Goal: Information Seeking & Learning: Check status

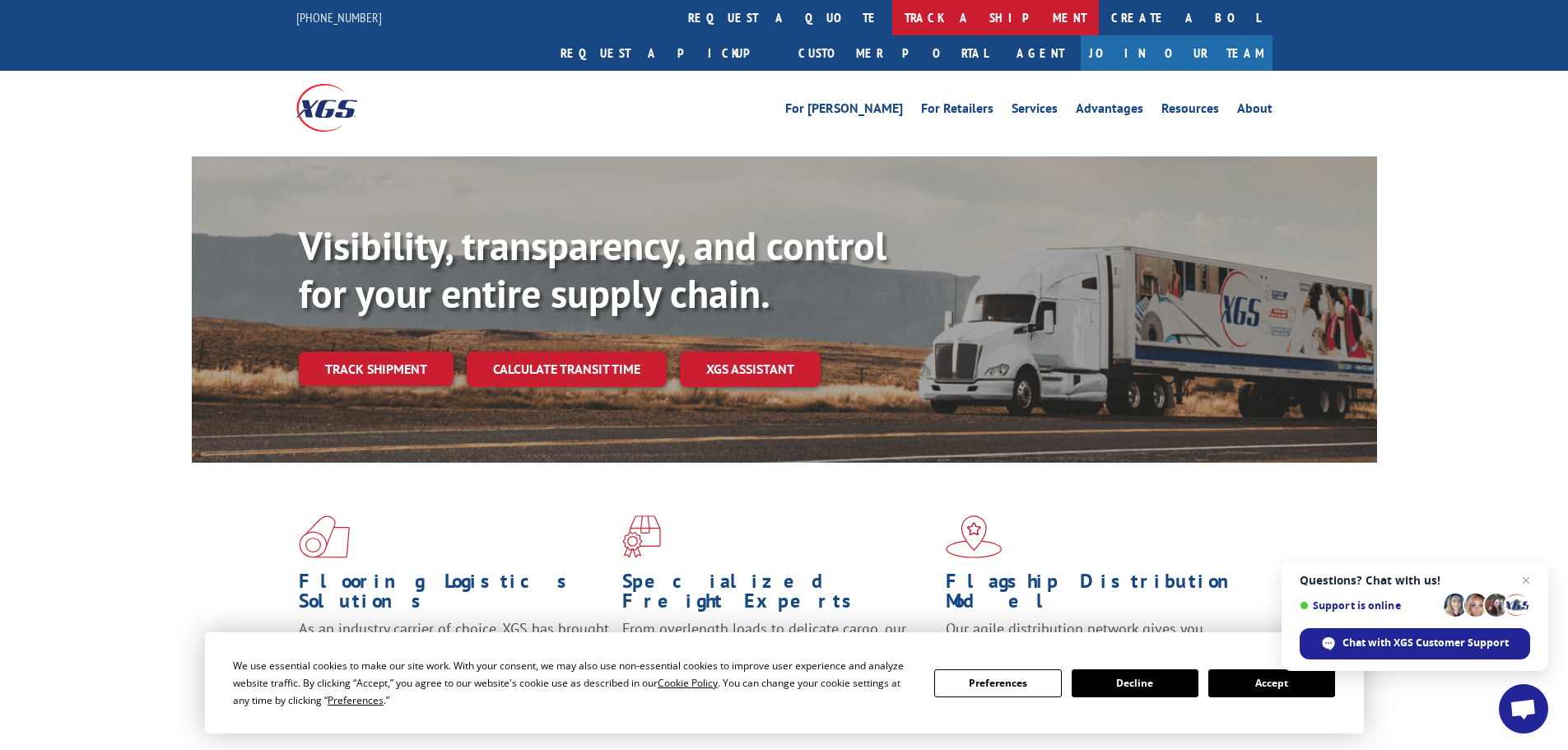
click at [892, 27] on link "track a shipment" at bounding box center [995, 17] width 206 height 35
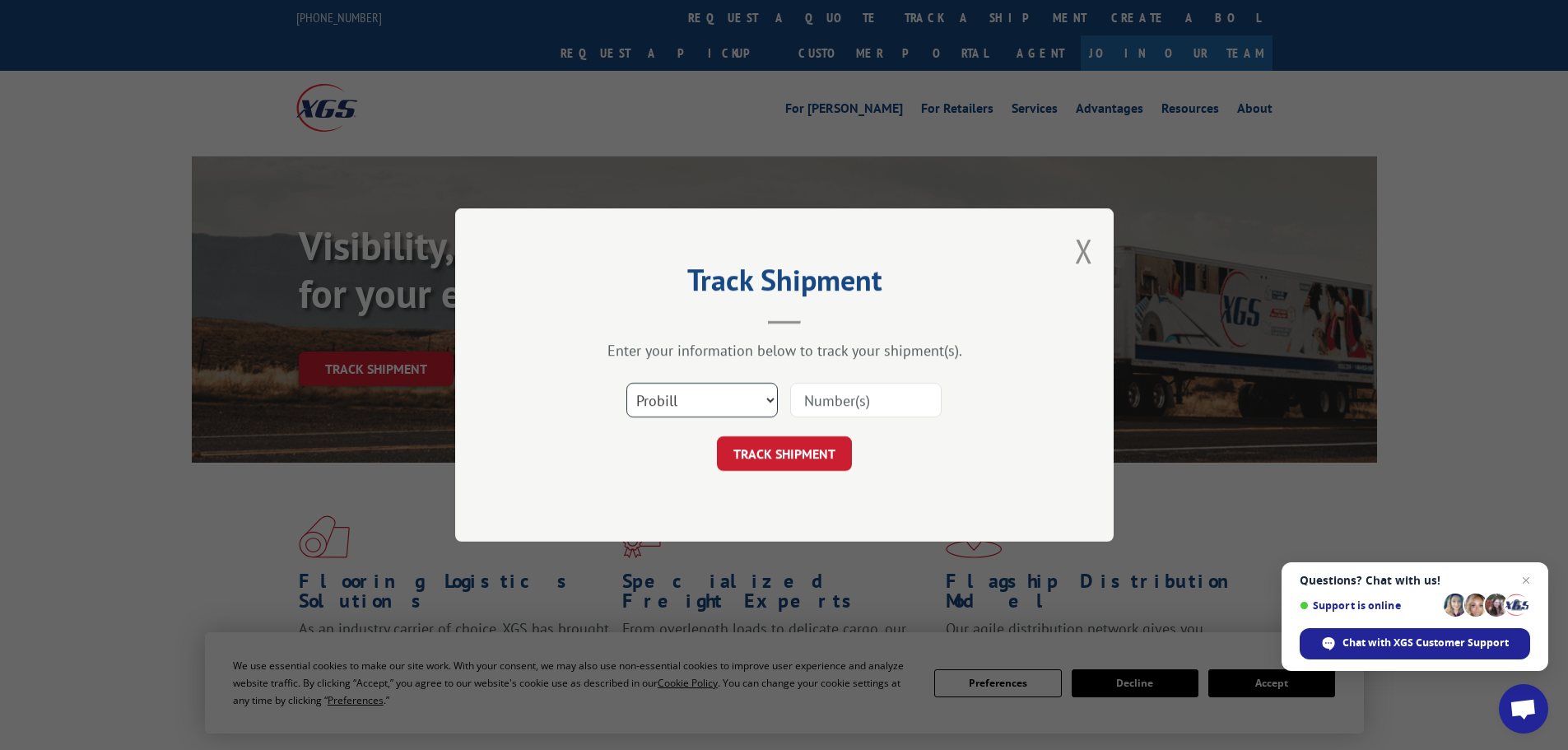
drag, startPoint x: 726, startPoint y: 405, endPoint x: 716, endPoint y: 407, distance: 10.2
click at [725, 405] on select "Select category... Probill BOL PO" at bounding box center [701, 400] width 151 height 34
click at [626, 383] on select "Select category... Probill BOL PO" at bounding box center [701, 400] width 151 height 34
click at [679, 395] on select "Select category... Probill BOL PO" at bounding box center [701, 400] width 151 height 34
select select "probill"
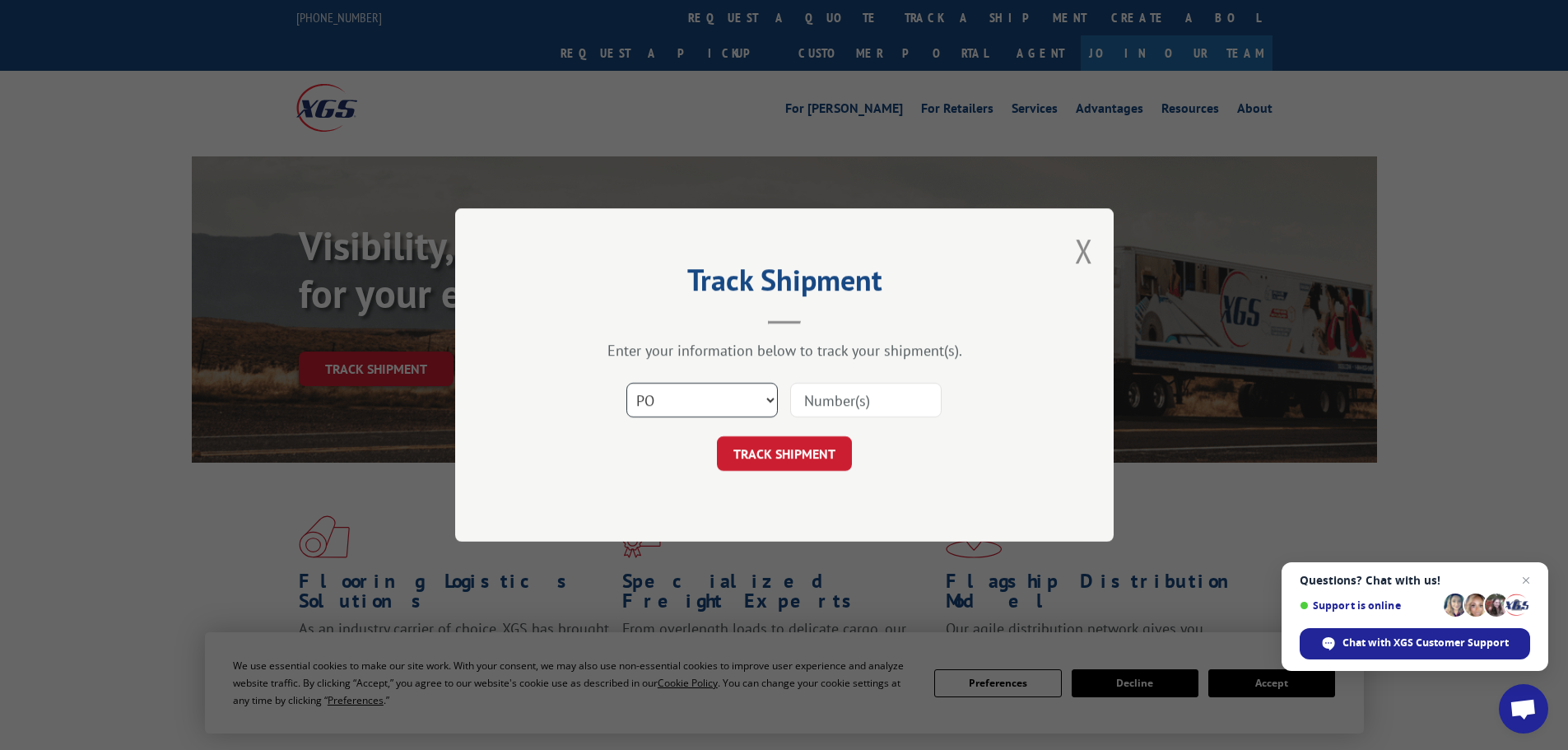
click at [626, 383] on select "Select category... Probill BOL PO" at bounding box center [701, 400] width 151 height 34
click at [832, 398] on input at bounding box center [866, 400] width 151 height 34
type input "15472375"
click at [717, 436] on button "TRACK SHIPMENT" at bounding box center [785, 453] width 135 height 34
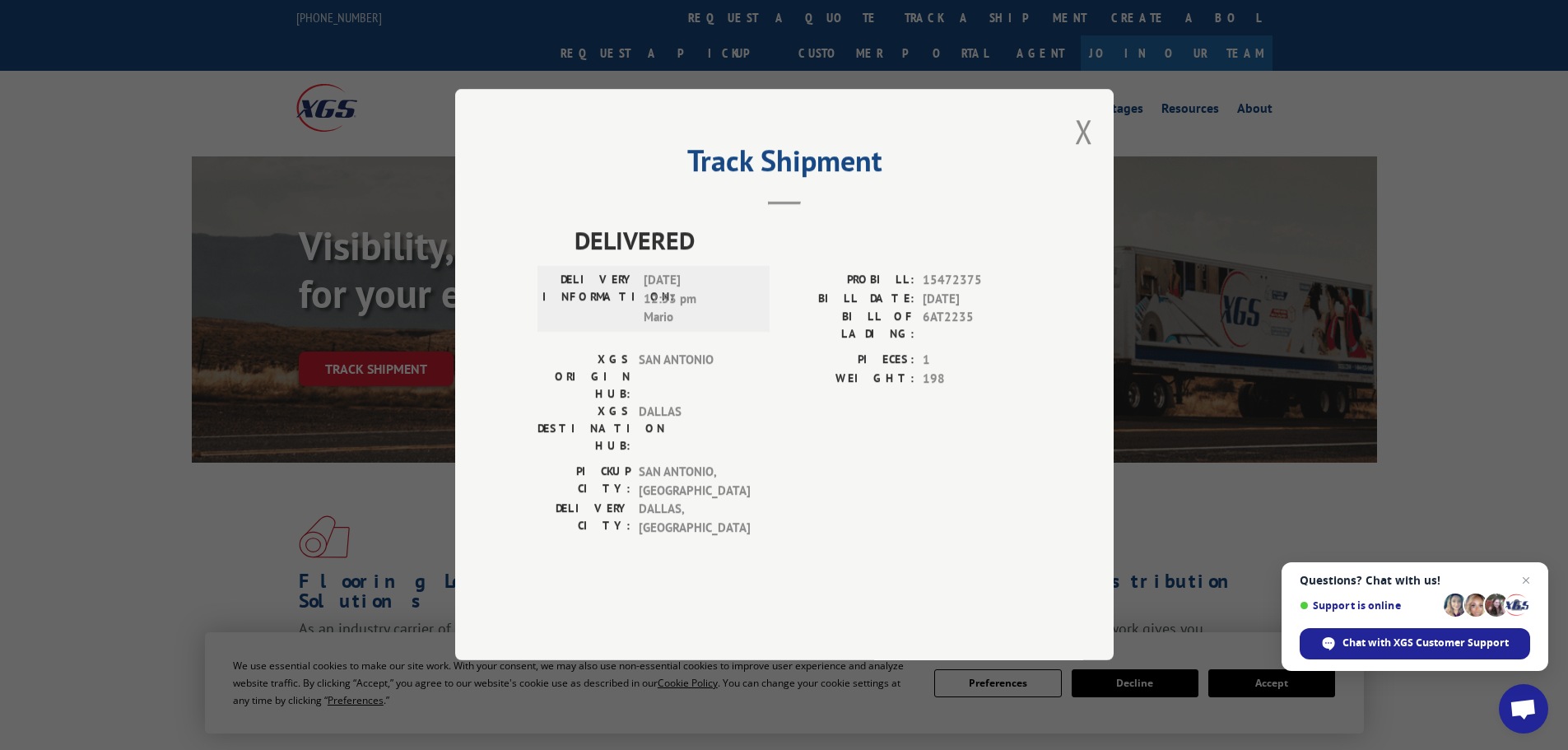
click at [1088, 153] on button "Close modal" at bounding box center [1083, 131] width 18 height 44
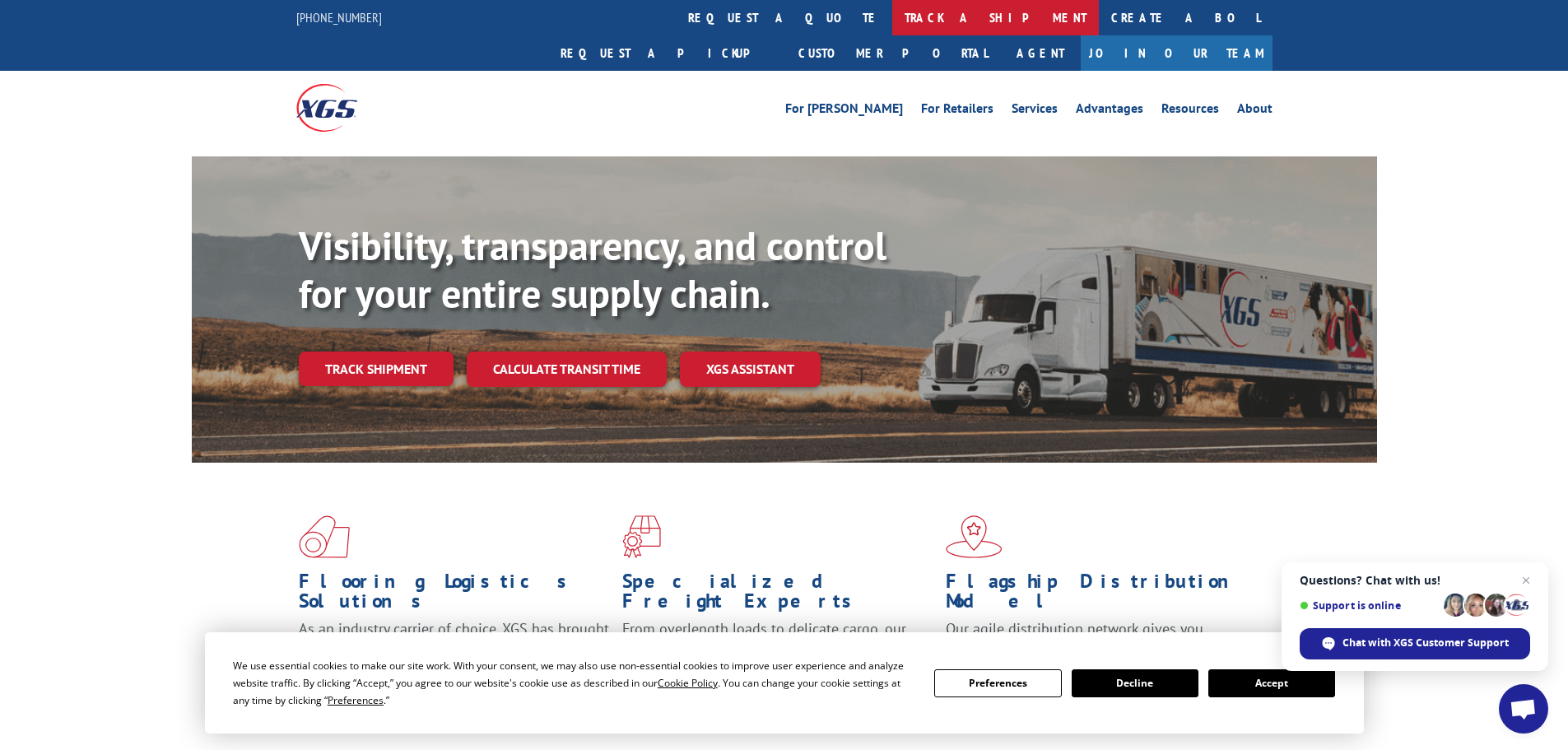
click at [892, 23] on link "track a shipment" at bounding box center [995, 17] width 206 height 35
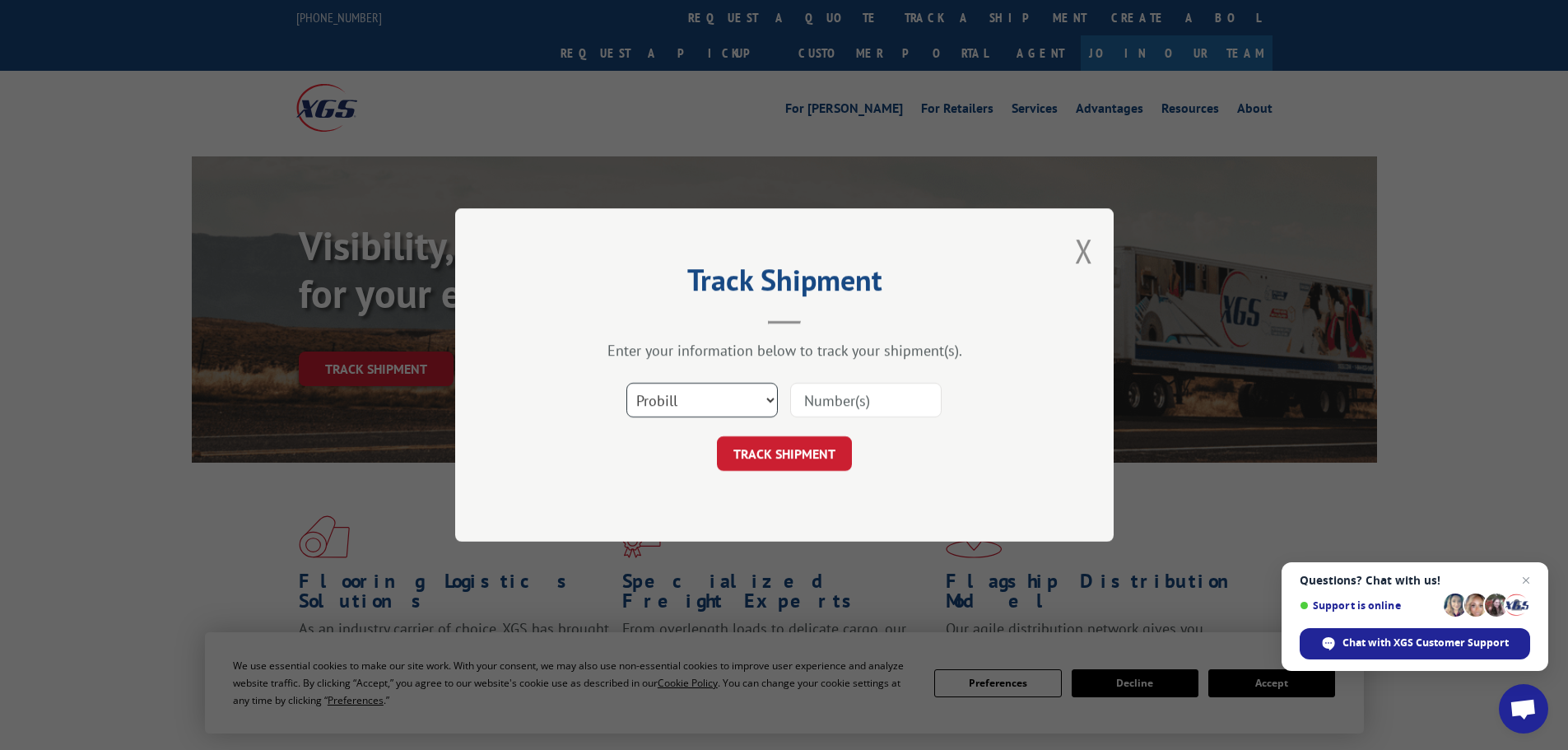
click at [754, 397] on select "Select category... Probill BOL PO" at bounding box center [701, 400] width 151 height 34
click at [626, 383] on select "Select category... Probill BOL PO" at bounding box center [701, 400] width 151 height 34
click at [814, 403] on input at bounding box center [866, 400] width 151 height 34
type input "15472375"
click at [717, 436] on button "TRACK SHIPMENT" at bounding box center [785, 453] width 135 height 34
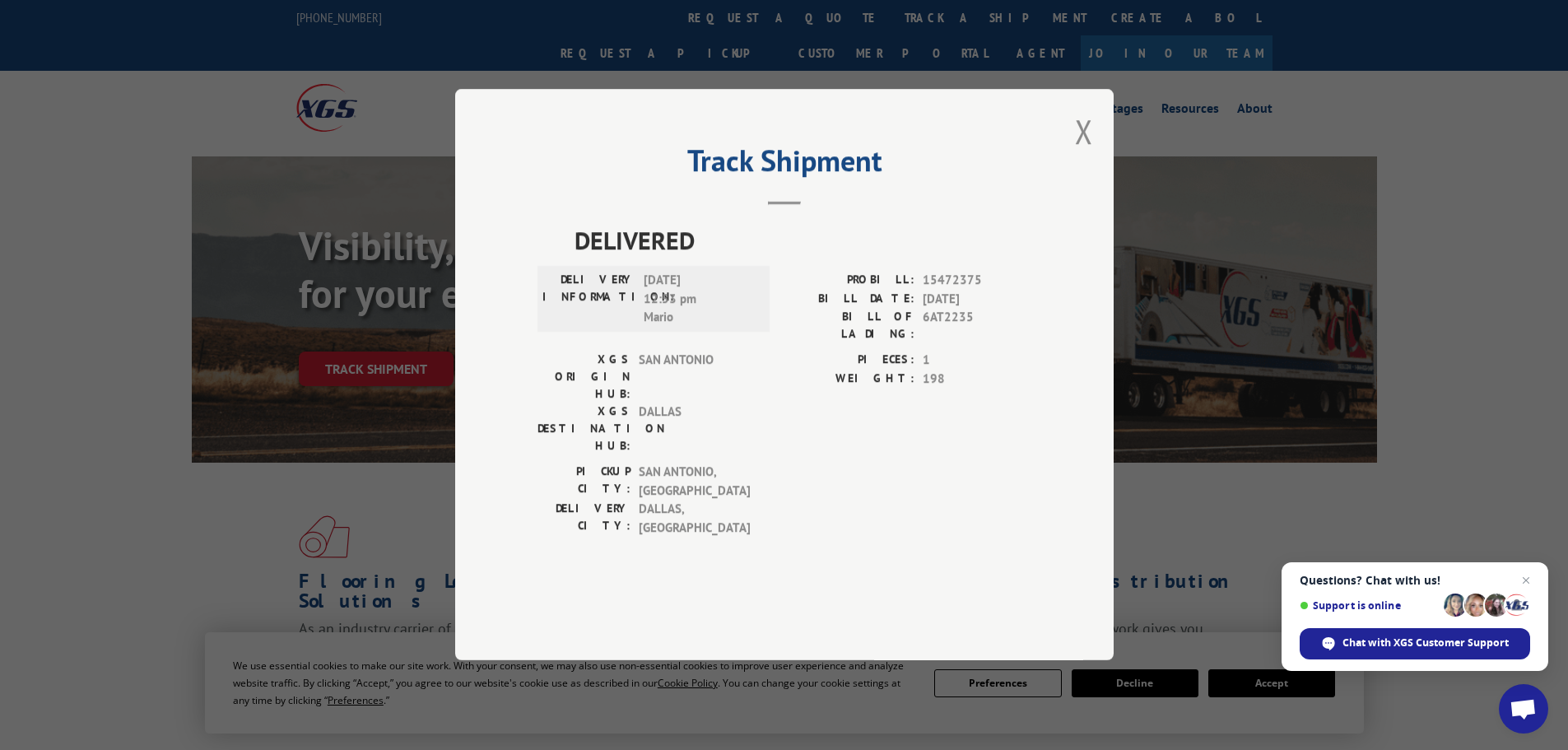
click at [1084, 153] on button "Close modal" at bounding box center [1083, 131] width 18 height 44
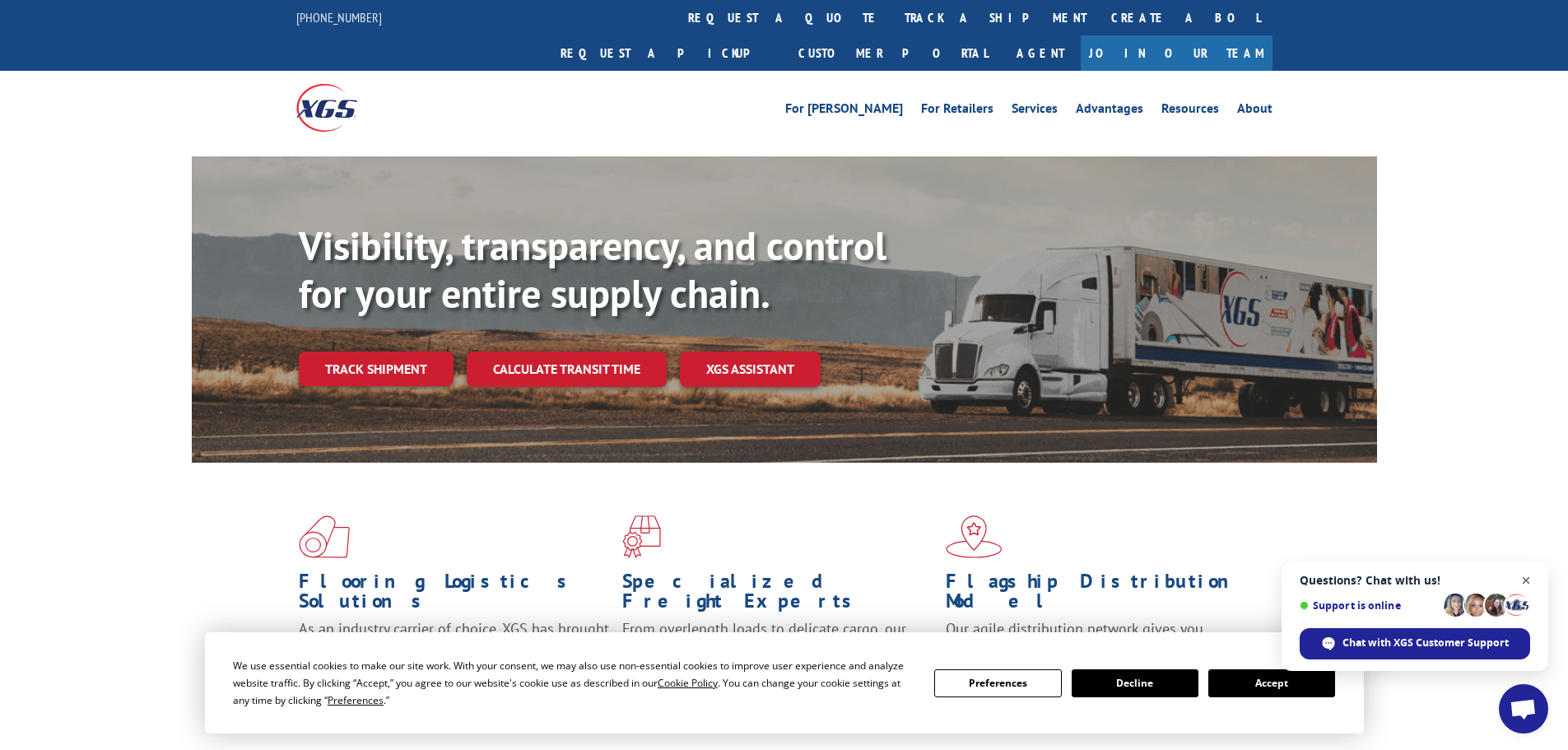
click at [1524, 580] on span "Close chat" at bounding box center [1527, 581] width 21 height 21
